Goal: Information Seeking & Learning: Learn about a topic

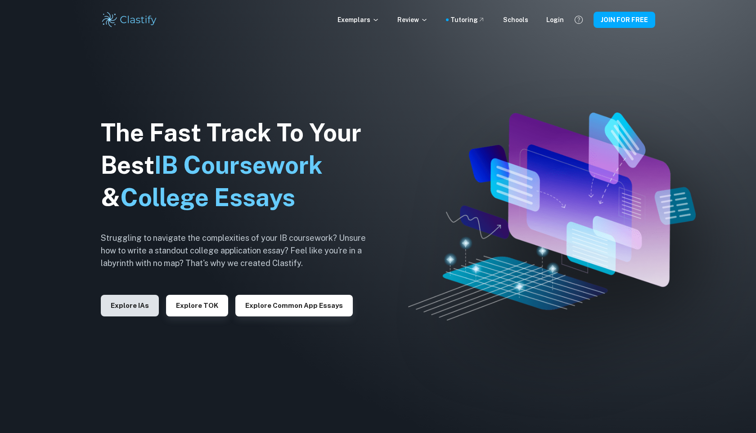
click at [144, 305] on button "Explore IAs" at bounding box center [130, 306] width 58 height 22
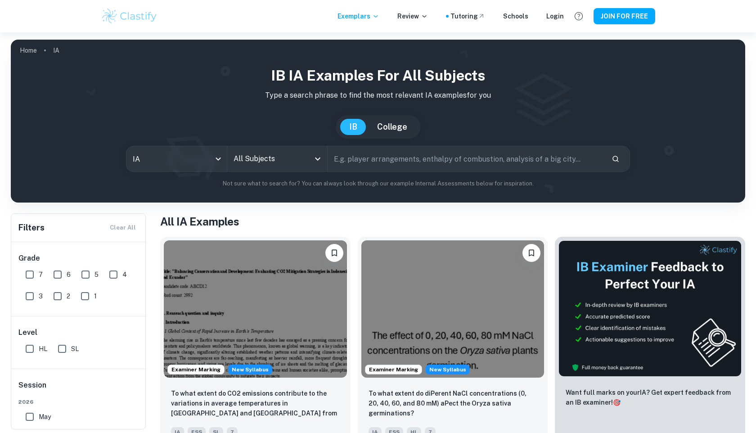
click at [392, 159] on input "text" at bounding box center [466, 158] width 277 height 25
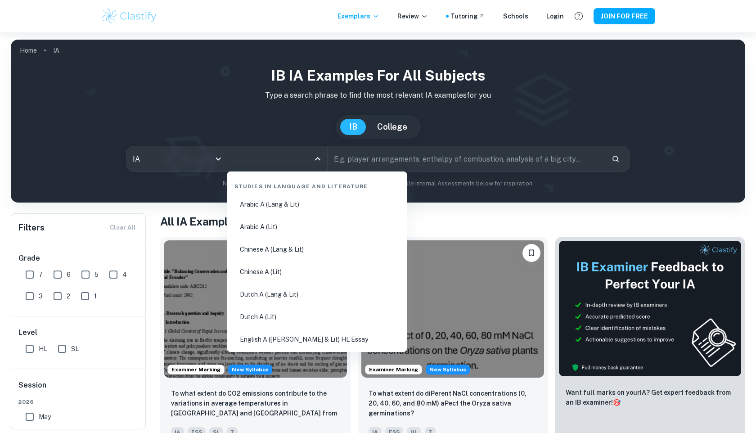
click at [292, 158] on input "All Subjects" at bounding box center [270, 158] width 79 height 17
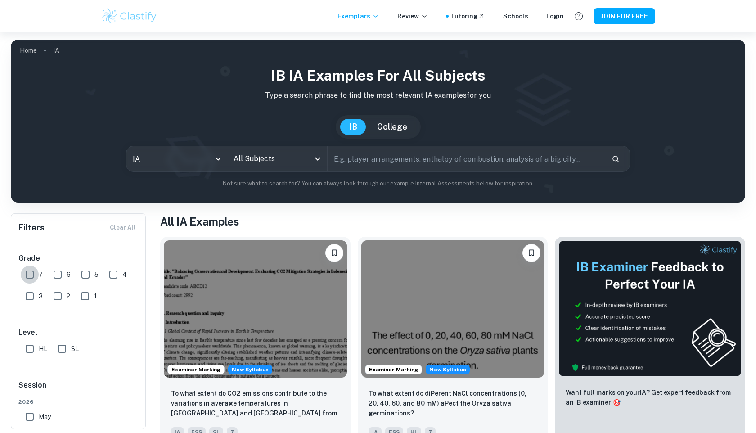
click at [32, 276] on input "7" at bounding box center [30, 275] width 18 height 18
checkbox input "true"
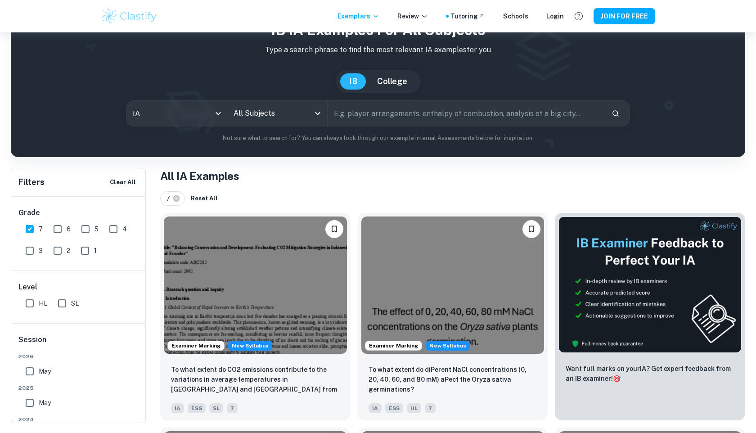
scroll to position [55, 0]
